Goal: Information Seeking & Learning: Learn about a topic

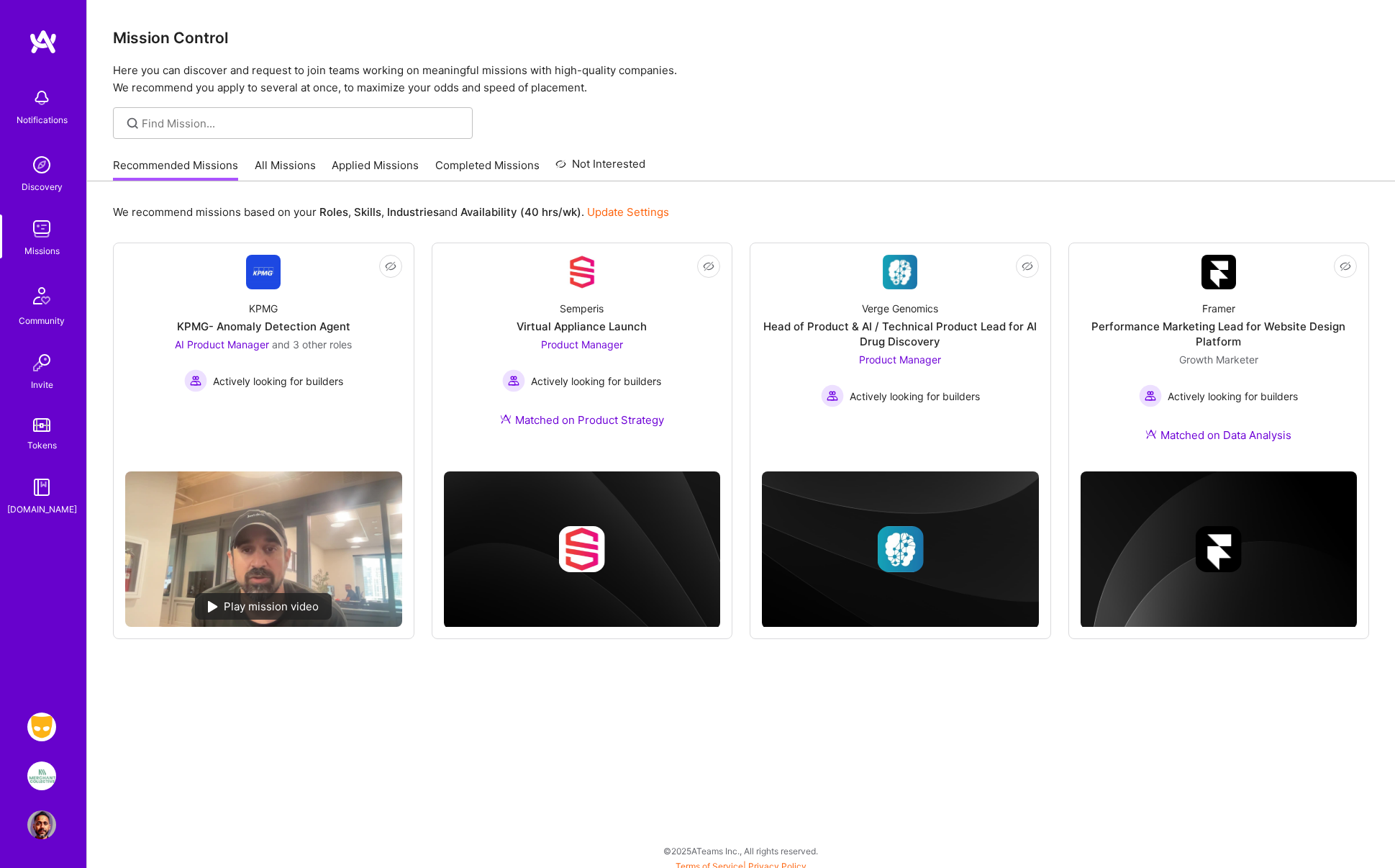
click at [280, 167] on link "All Missions" at bounding box center [286, 169] width 61 height 24
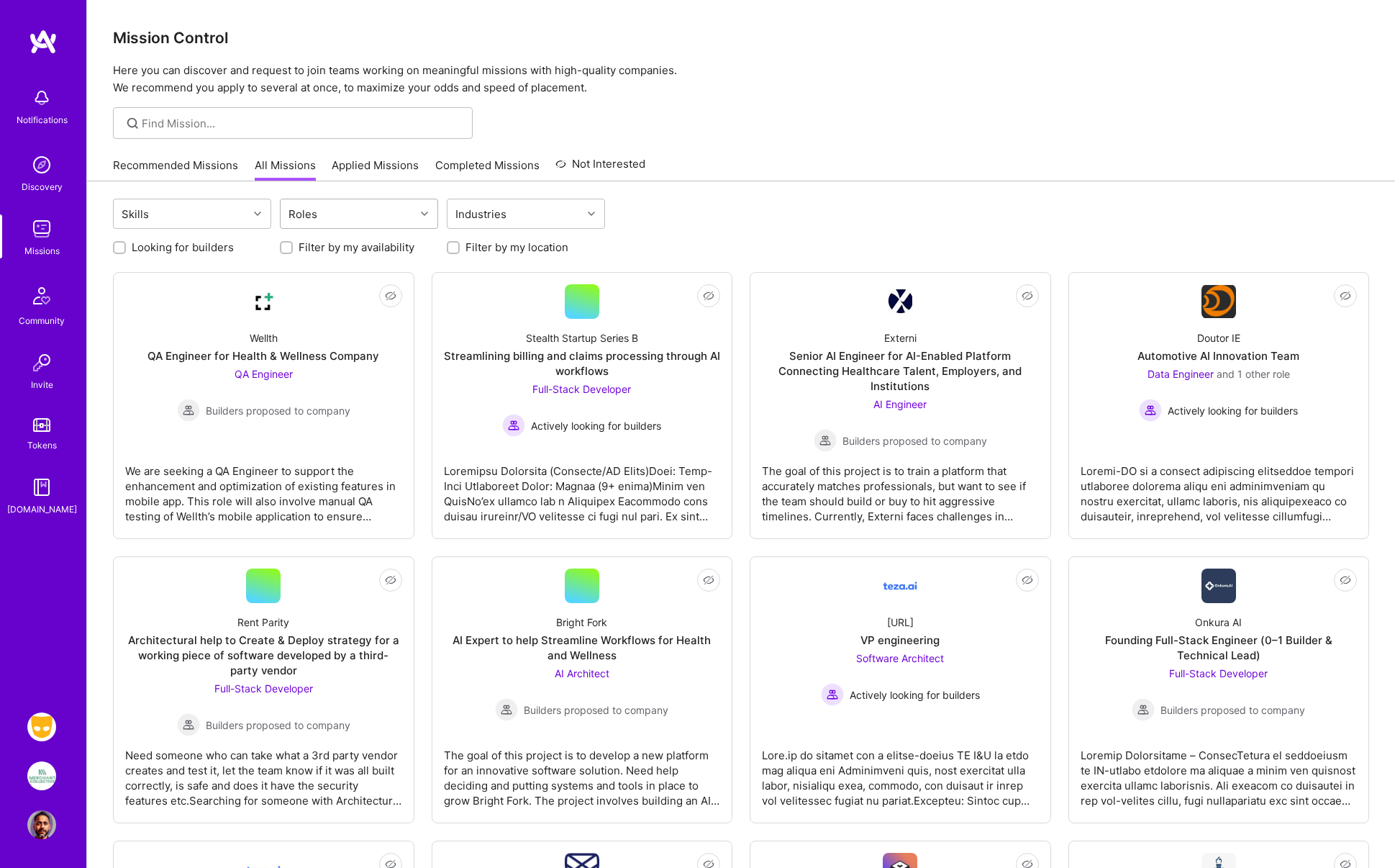
click at [375, 214] on div "Roles" at bounding box center [347, 213] width 135 height 29
click at [357, 421] on div "Project Manager" at bounding box center [359, 423] width 141 height 15
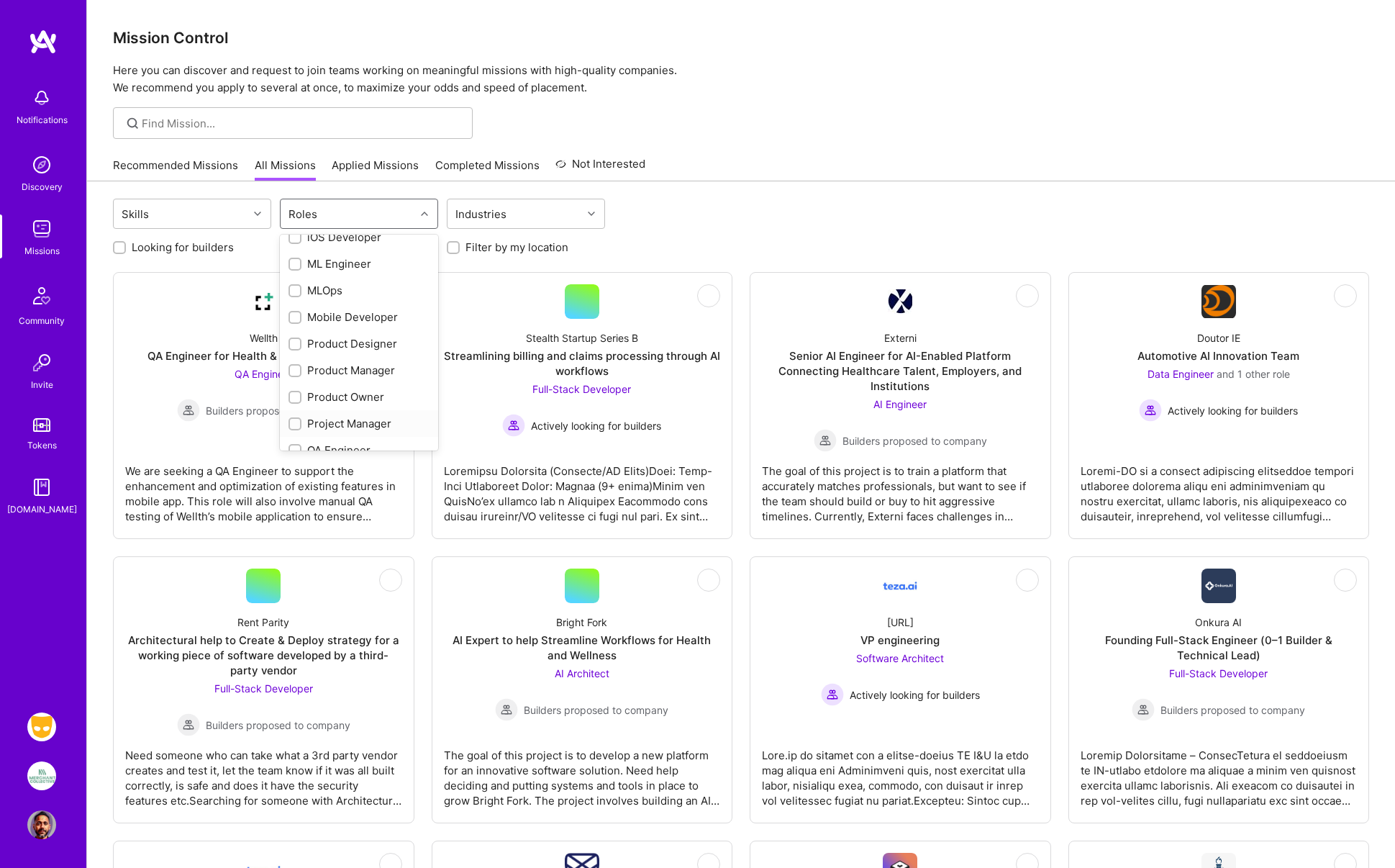
checkbox input "true"
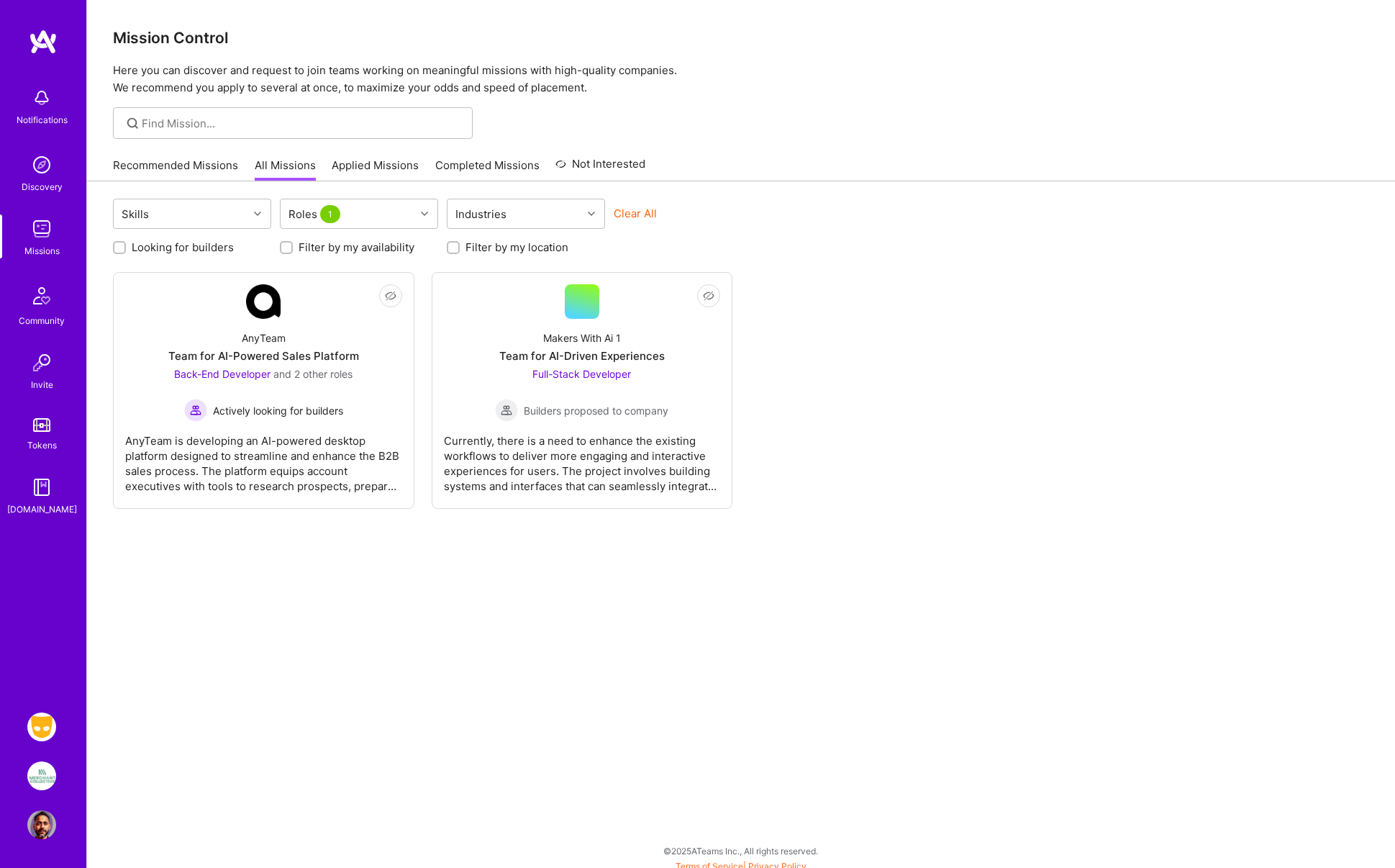
click at [364, 629] on div "Skills Roles 1 Industries Clear All Looking for builders Filter by my availabil…" at bounding box center [741, 528] width 1308 height 694
click at [409, 209] on div "Roles 1" at bounding box center [347, 213] width 135 height 29
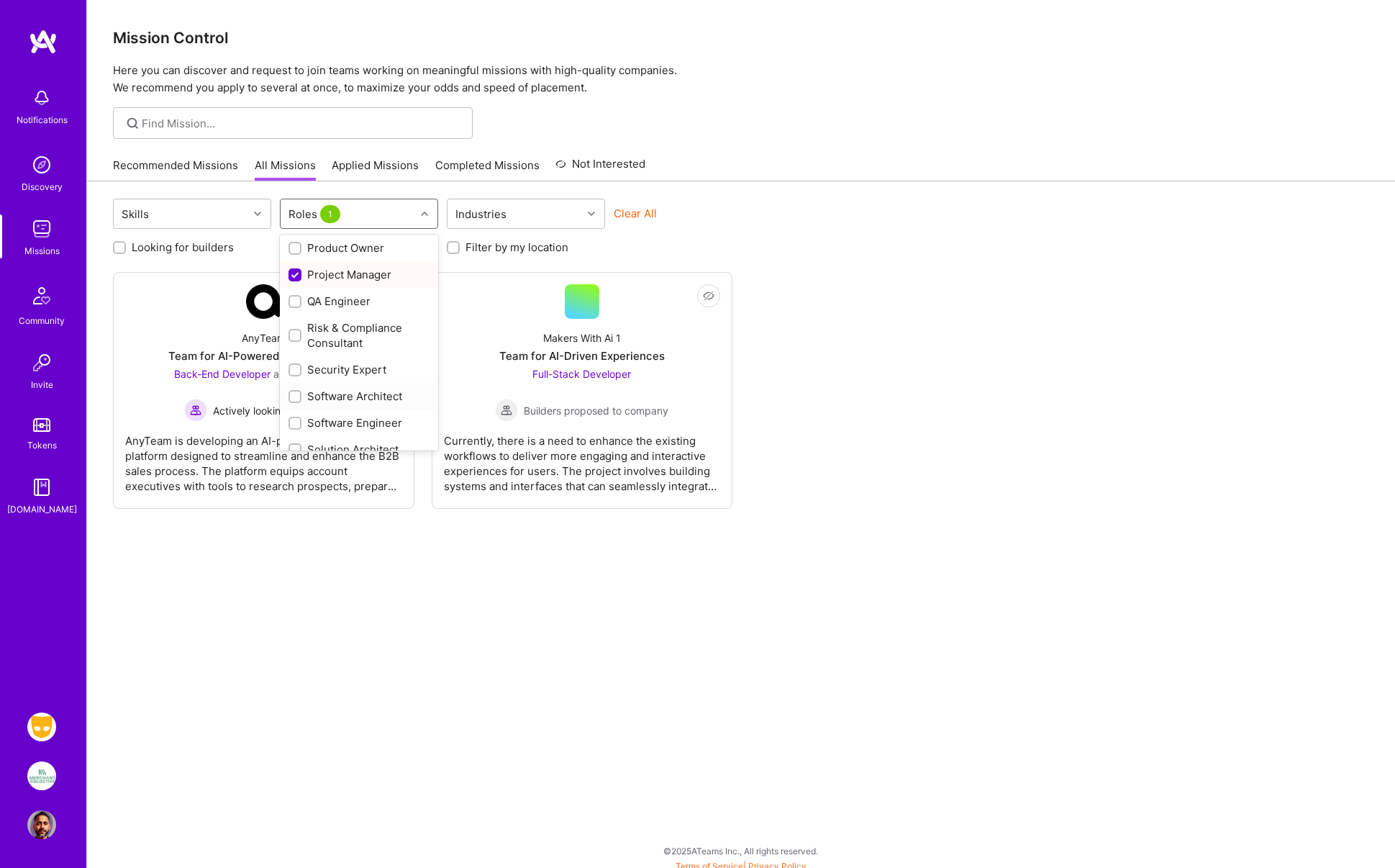
scroll to position [641, 0]
click at [341, 276] on div "Project Manager" at bounding box center [359, 274] width 141 height 15
checkbox input "false"
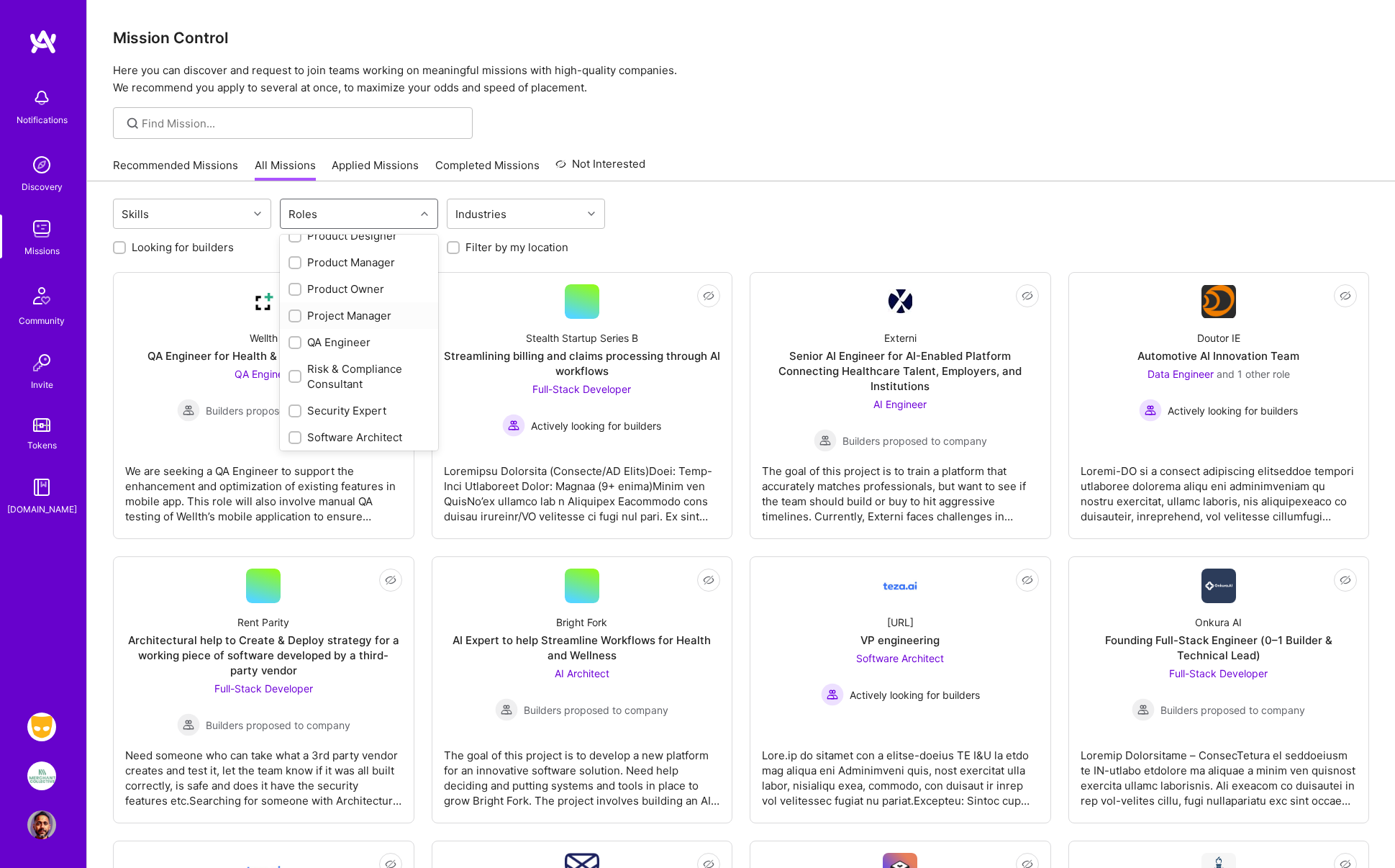
scroll to position [598, 0]
click at [335, 267] on div "Product Manager" at bounding box center [359, 265] width 141 height 15
checkbox input "true"
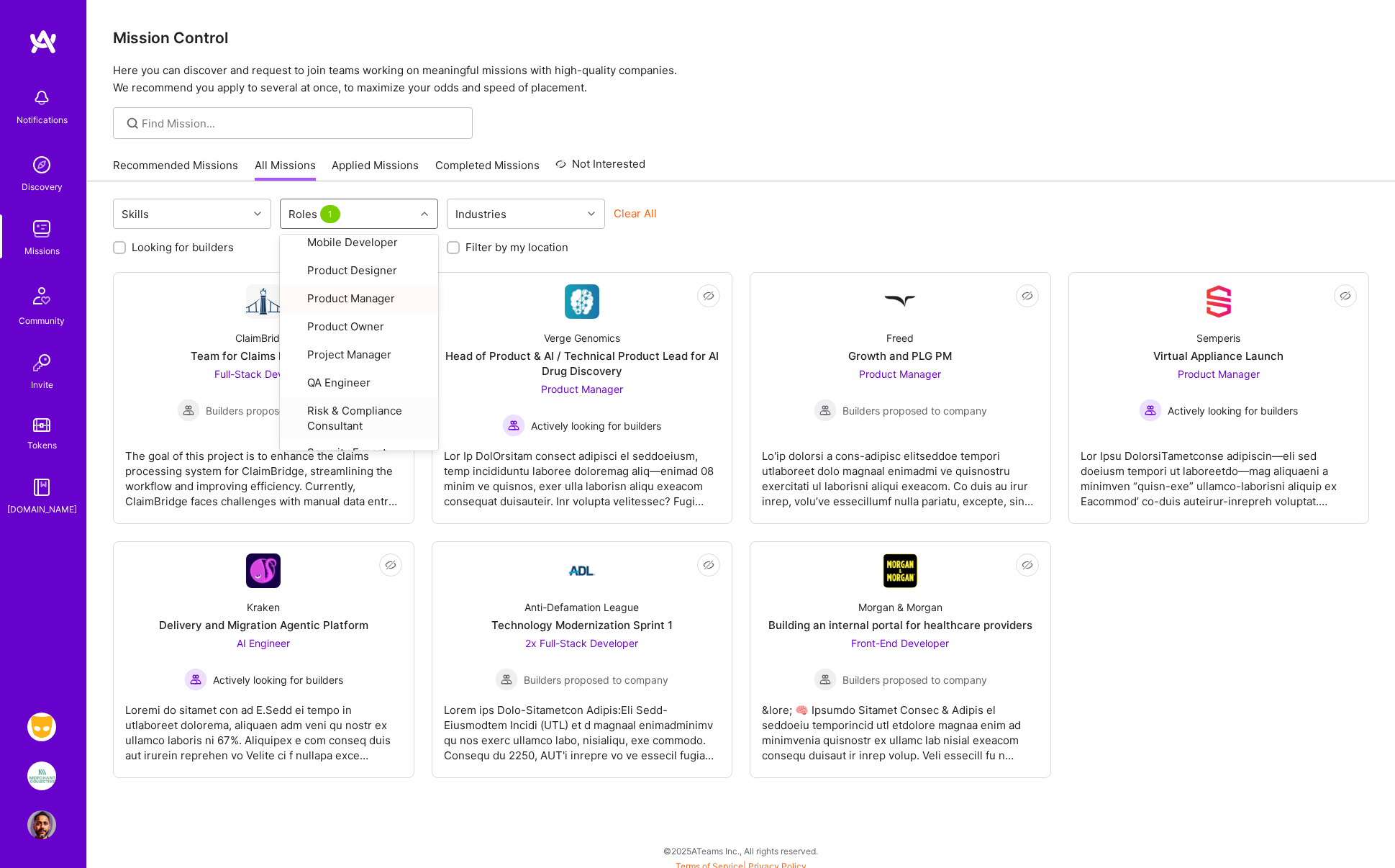
click at [275, 814] on div "Skills option Product Manager, selected. option Risk & Compliance Consultant fo…" at bounding box center [741, 528] width 1308 height 694
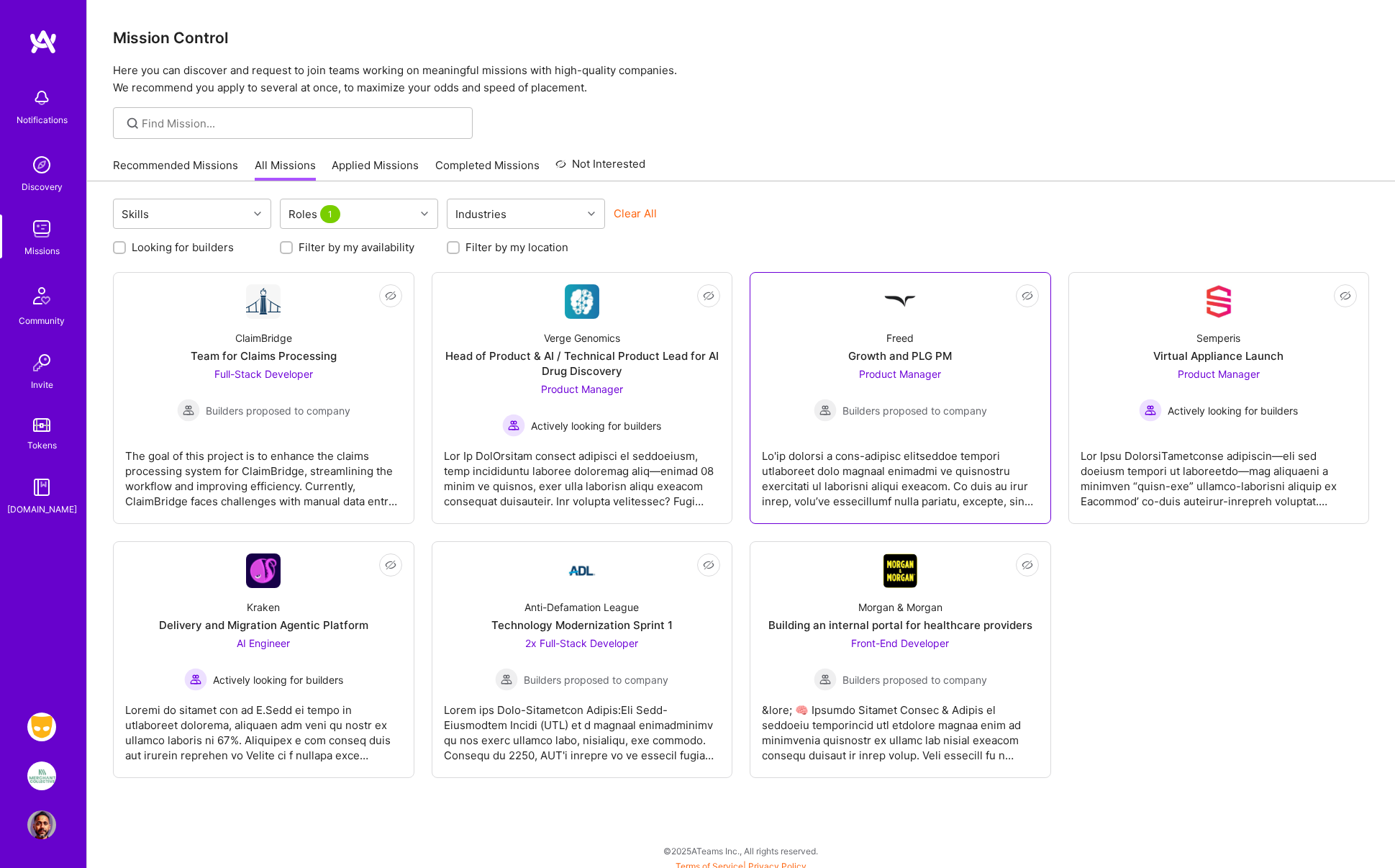
click at [922, 371] on span "Product Manager" at bounding box center [900, 373] width 82 height 12
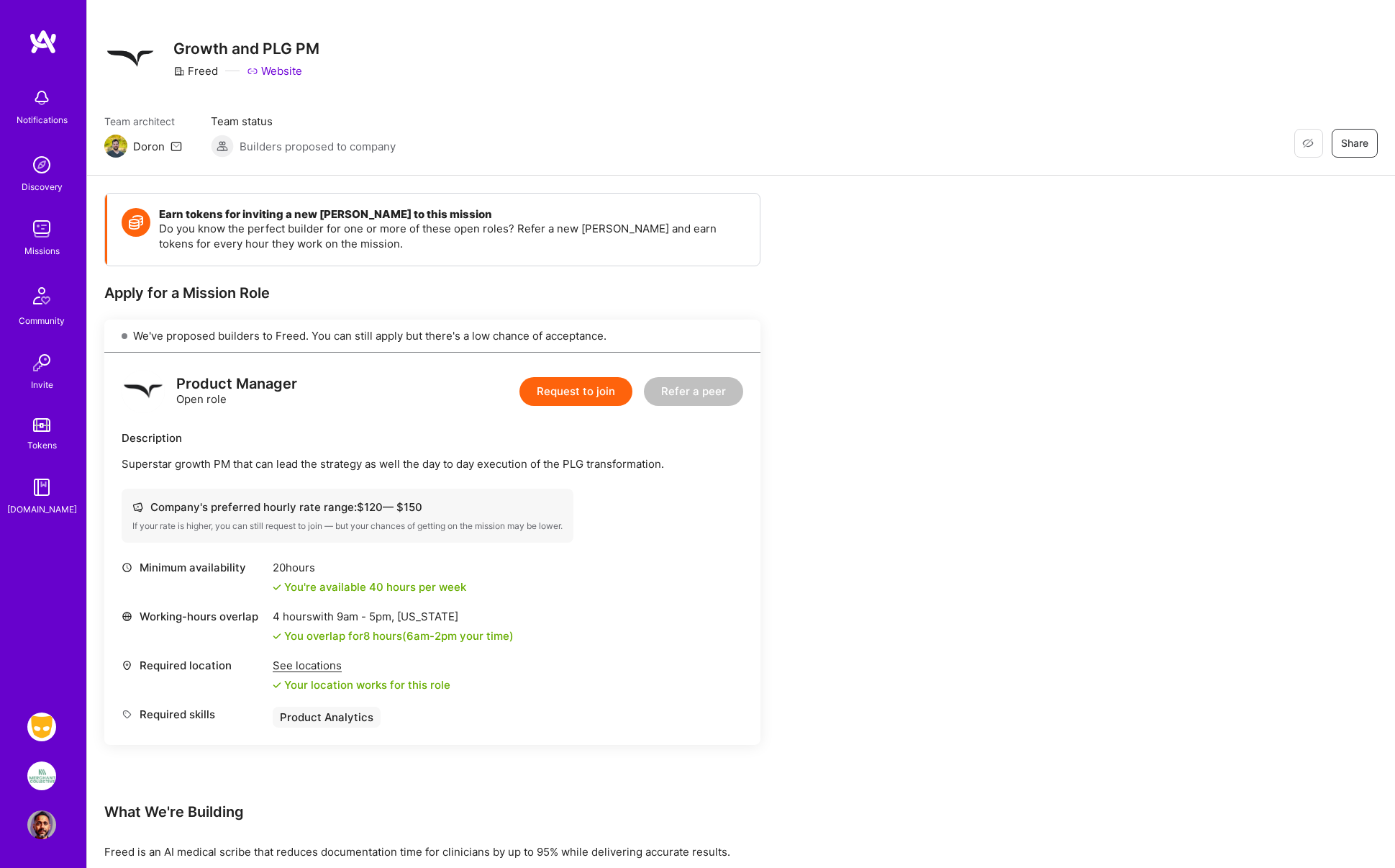
scroll to position [19, 0]
